Goal: Task Accomplishment & Management: Manage account settings

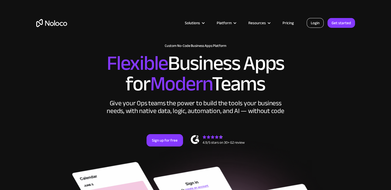
click at [314, 20] on link "Login" at bounding box center [315, 23] width 17 height 10
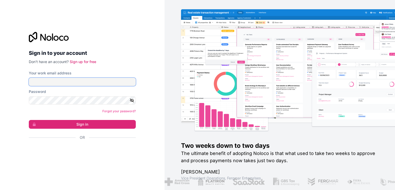
click at [88, 82] on input "Your work email address" at bounding box center [82, 82] width 107 height 8
type input "[EMAIL_ADDRESS][DOMAIN_NAME]"
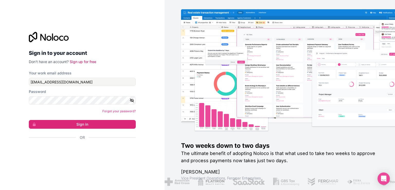
click at [130, 100] on icon "button" at bounding box center [132, 100] width 5 height 5
click at [29, 120] on button "Sign in" at bounding box center [82, 124] width 107 height 9
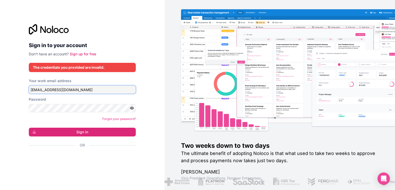
drag, startPoint x: 84, startPoint y: 92, endPoint x: 3, endPoint y: 87, distance: 81.7
click at [3, 87] on div "Sign in to your account Don't have an account? Sign up for free The credentials…" at bounding box center [82, 95] width 165 height 190
click at [117, 120] on link "Forgot your password?" at bounding box center [118, 119] width 33 height 4
